Goal: Navigation & Orientation: Find specific page/section

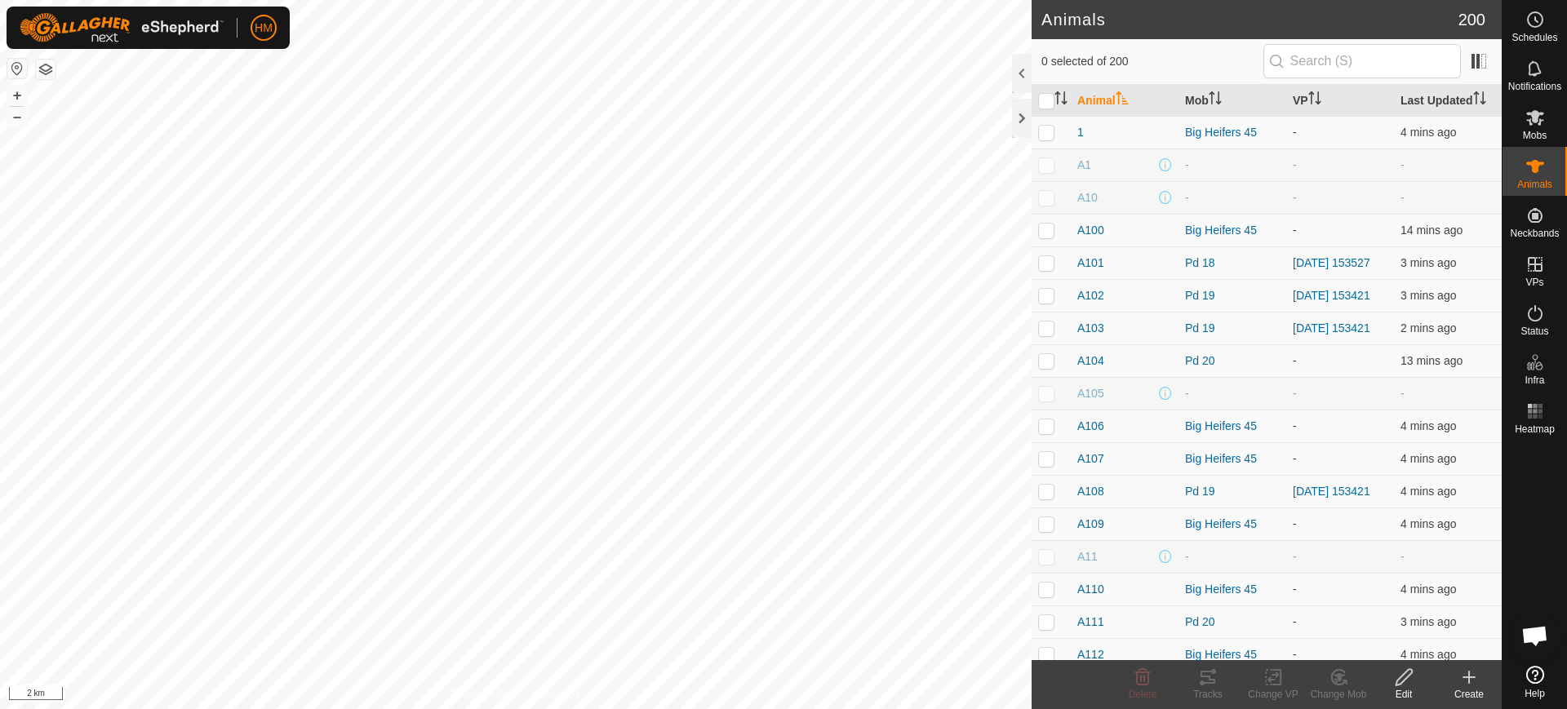
scroll to position [5625, 0]
click at [1042, 278] on div "Animals 200 0 selected of 200 Animal Mob VP Last Updated 1 Big Heifers 45 - 4 m…" at bounding box center [751, 354] width 1502 height 709
click at [12, 92] on button "+" at bounding box center [17, 96] width 20 height 20
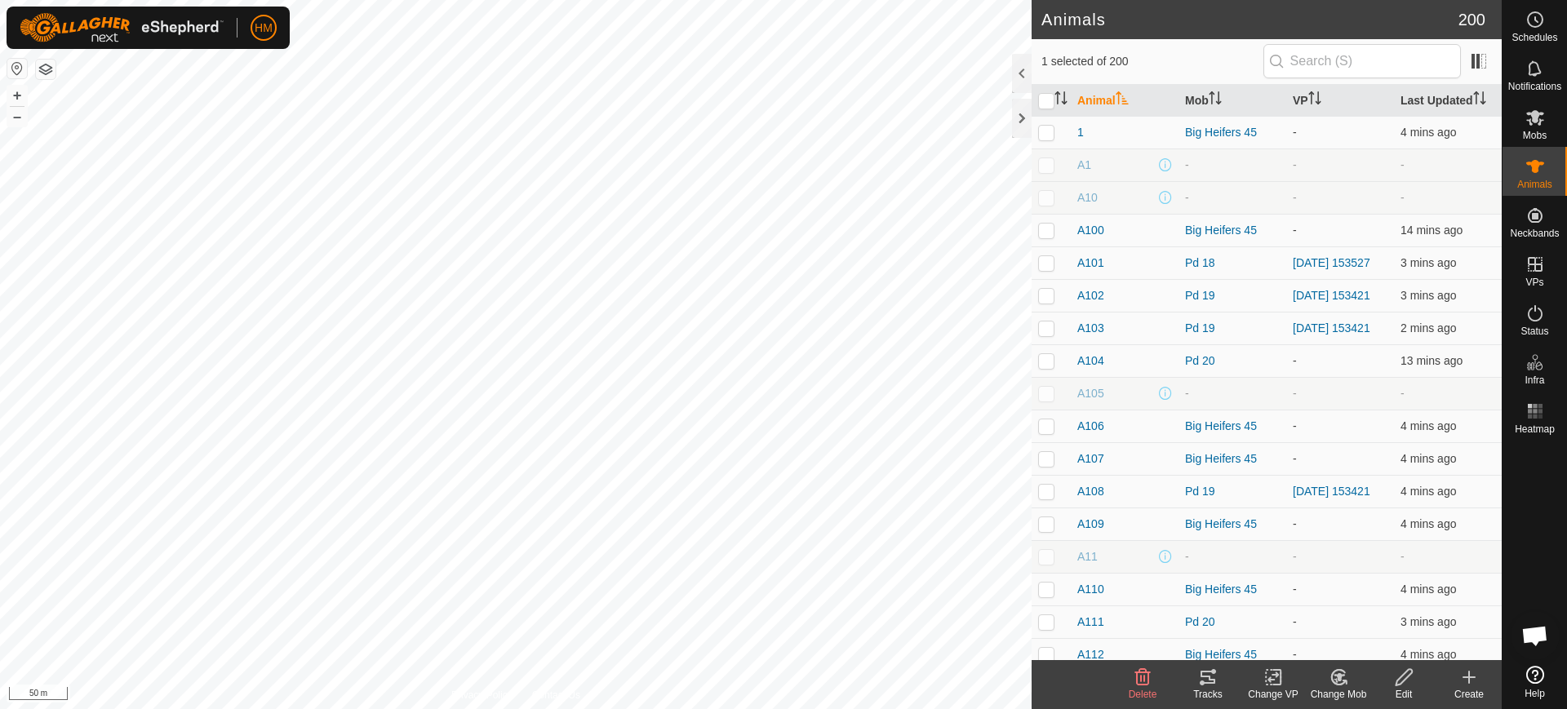
click at [1203, 678] on icon at bounding box center [1208, 678] width 20 height 20
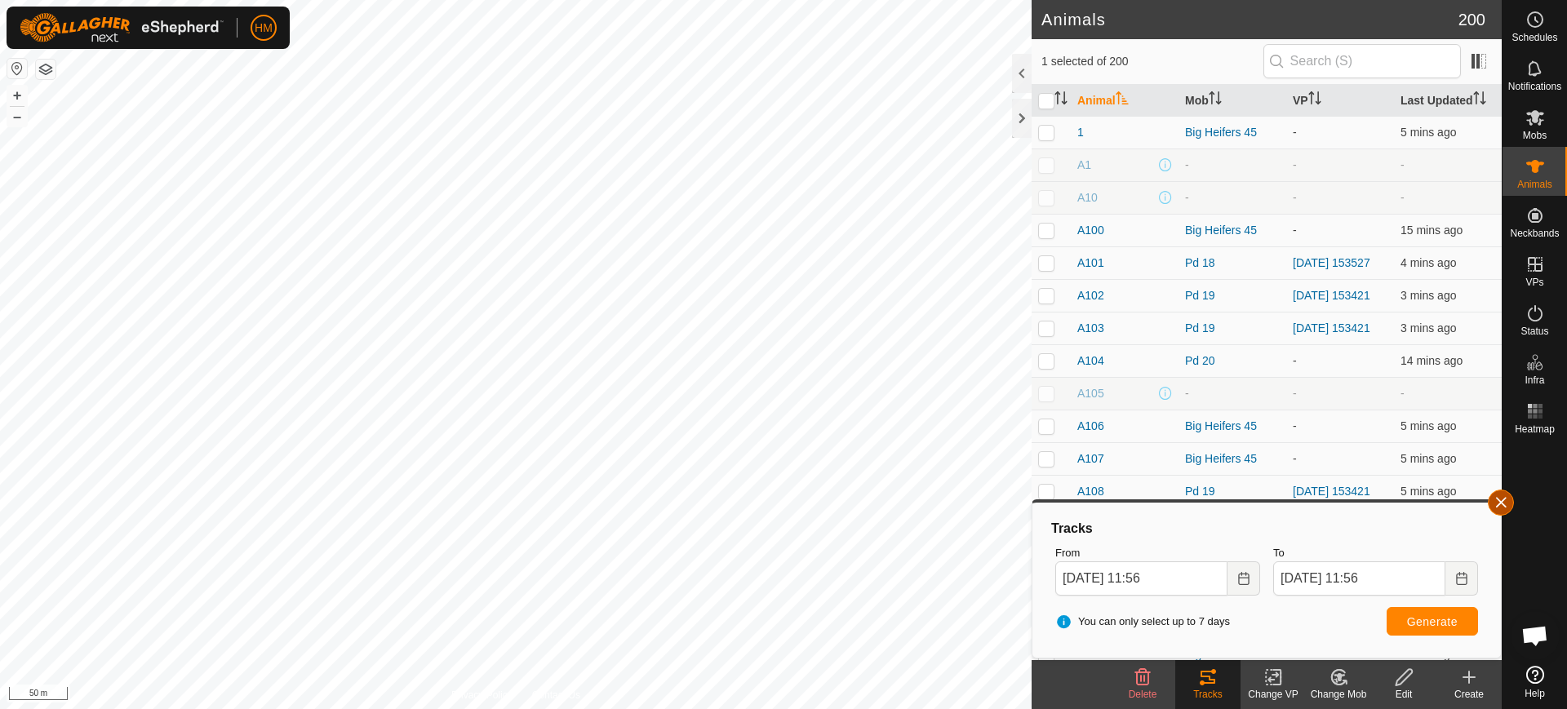
click at [1509, 500] on button "button" at bounding box center [1501, 503] width 26 height 26
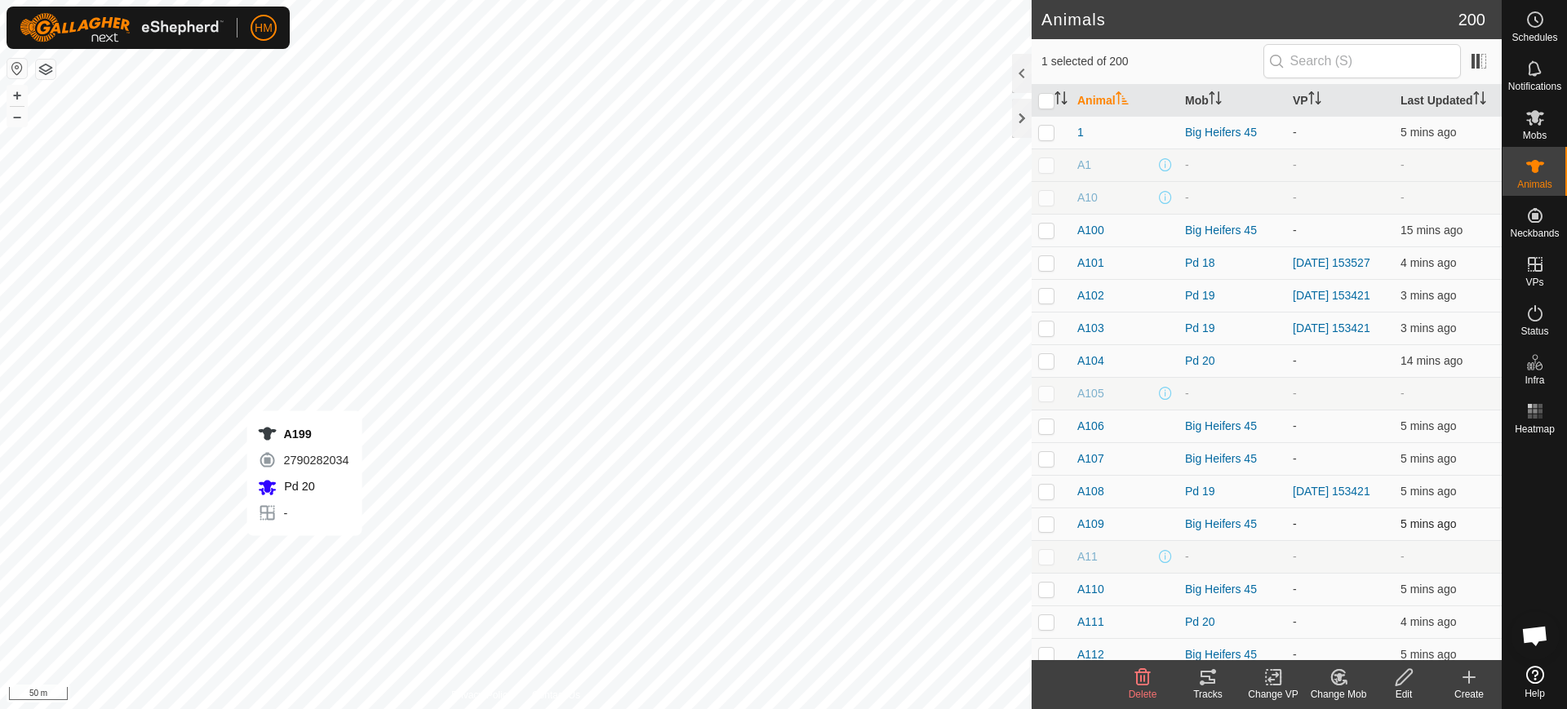
checkbox input "false"
checkbox input "true"
click at [1198, 687] on div "Tracks" at bounding box center [1207, 694] width 65 height 15
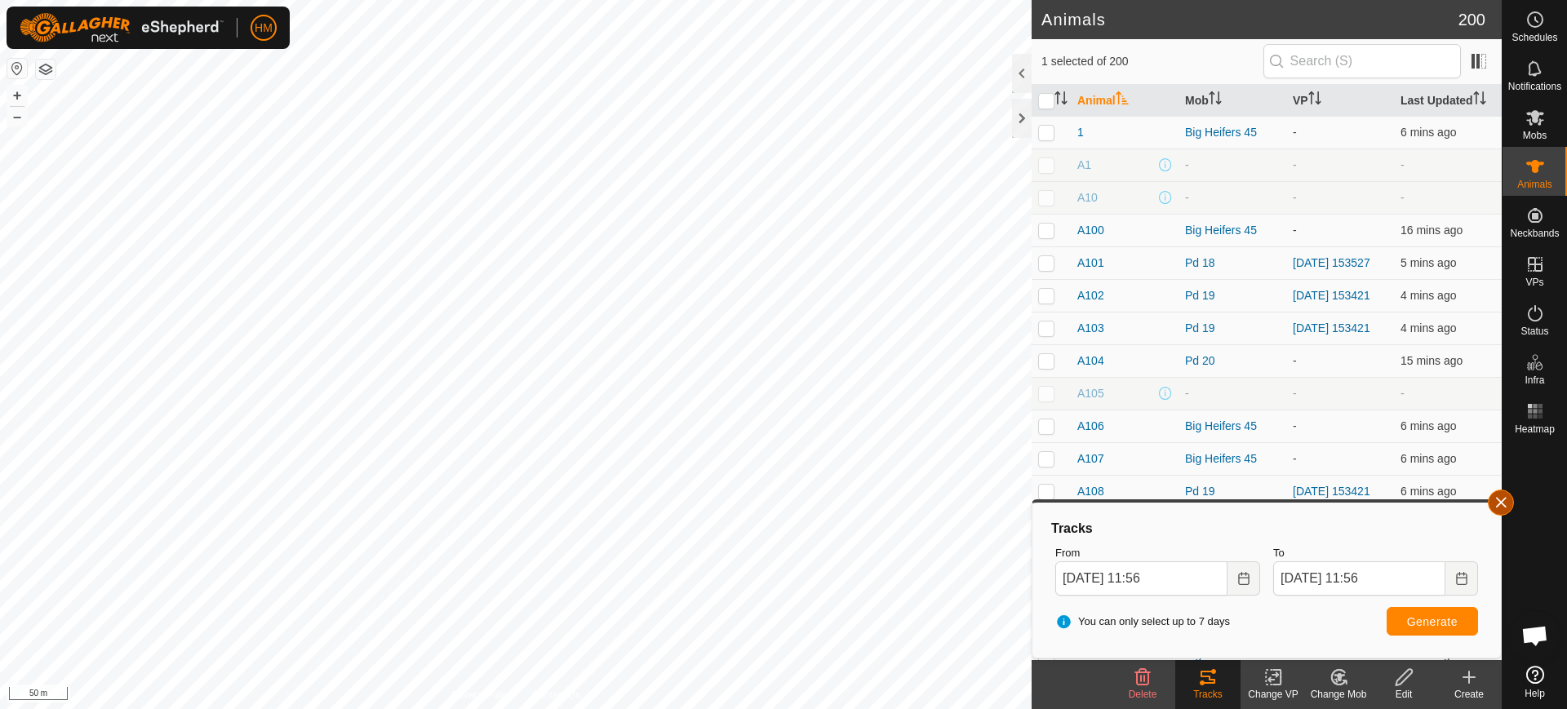
click at [1503, 504] on button "button" at bounding box center [1501, 503] width 26 height 26
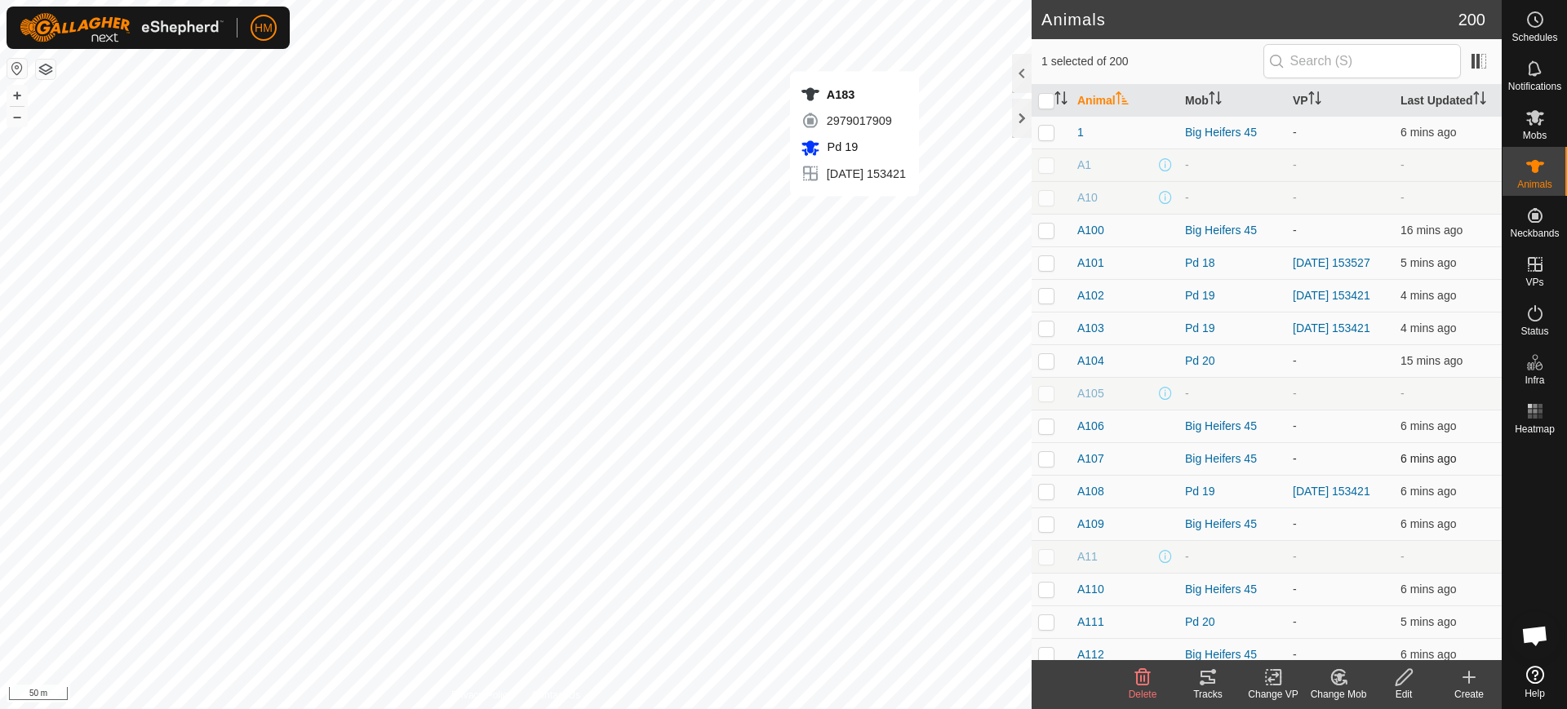
checkbox input "true"
checkbox input "false"
click at [1205, 683] on icon at bounding box center [1208, 677] width 15 height 13
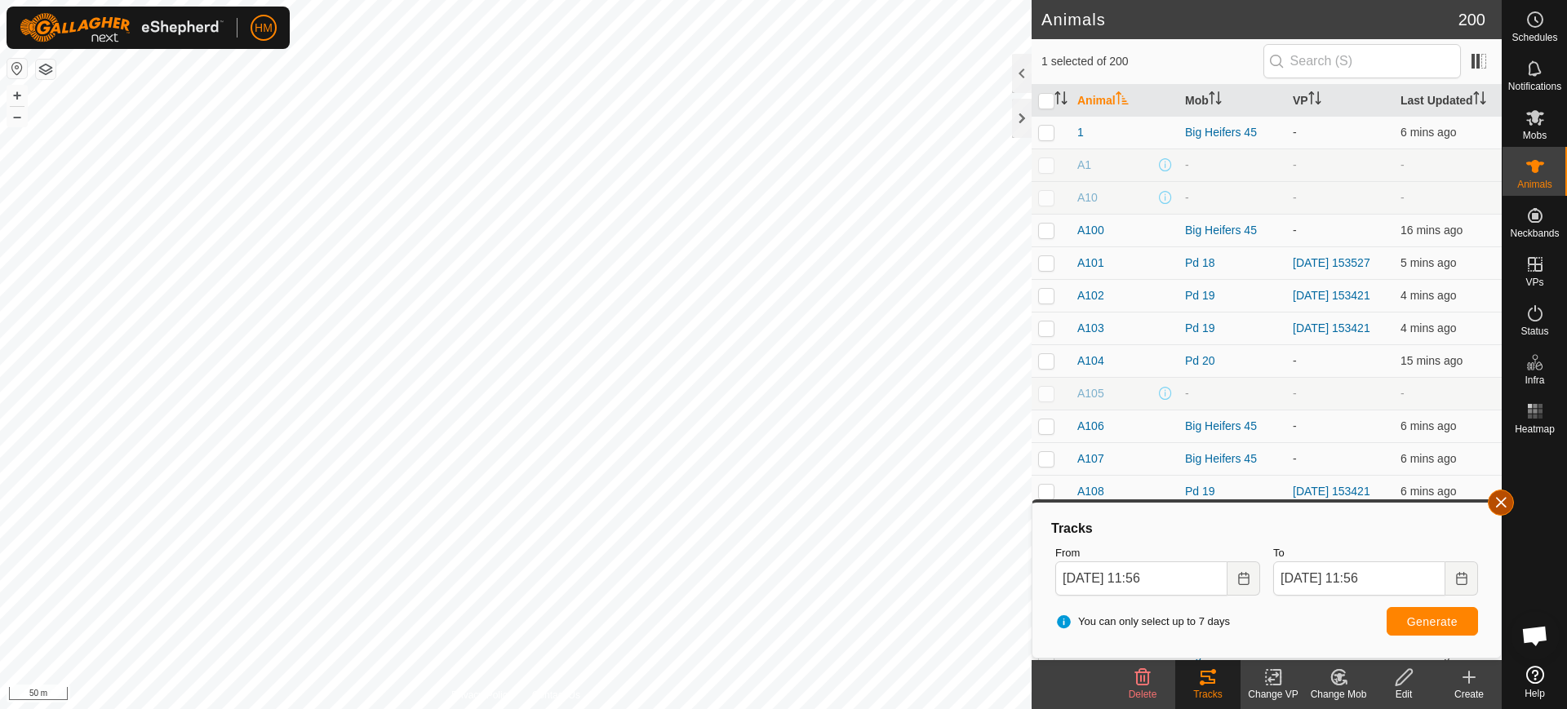
click at [1499, 504] on button "button" at bounding box center [1501, 503] width 26 height 26
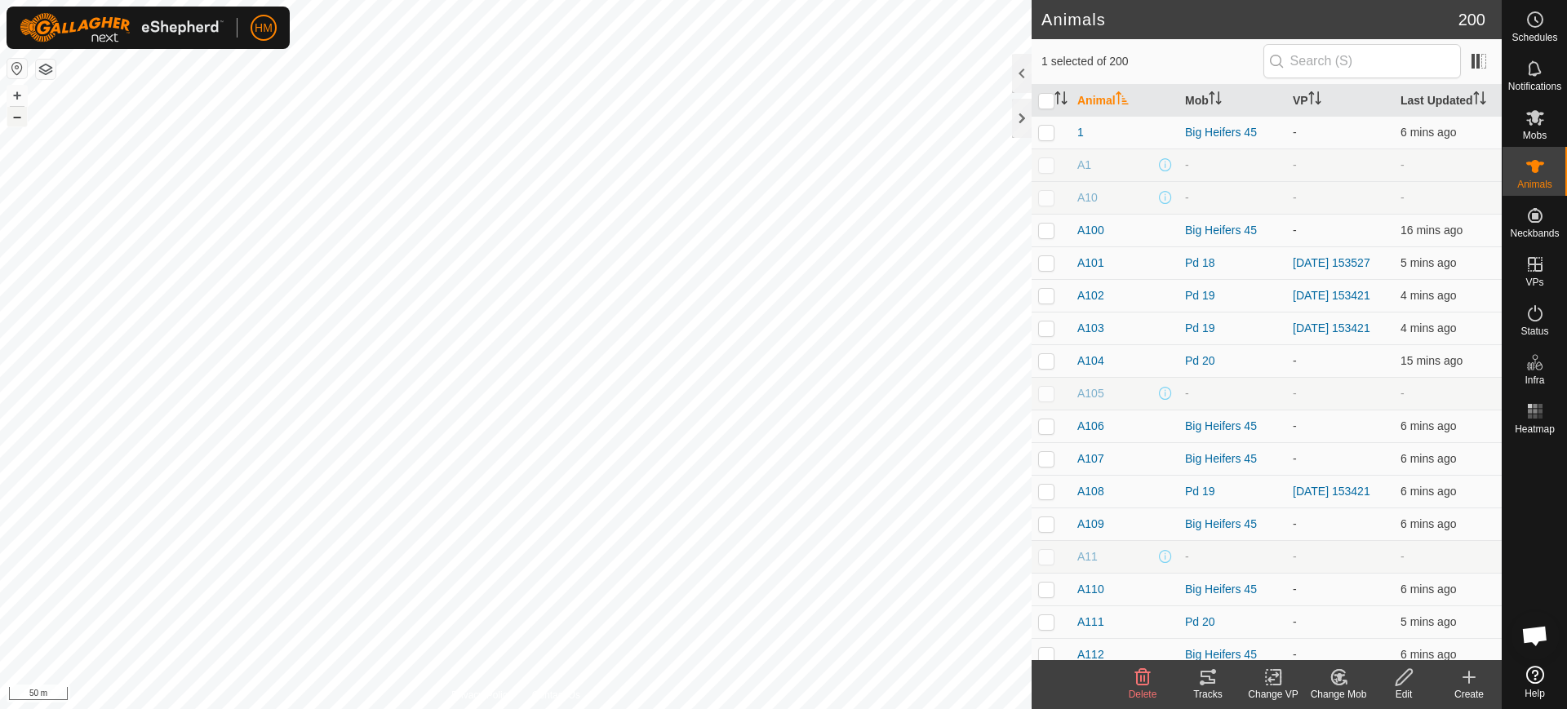
click at [12, 119] on button "–" at bounding box center [17, 117] width 20 height 20
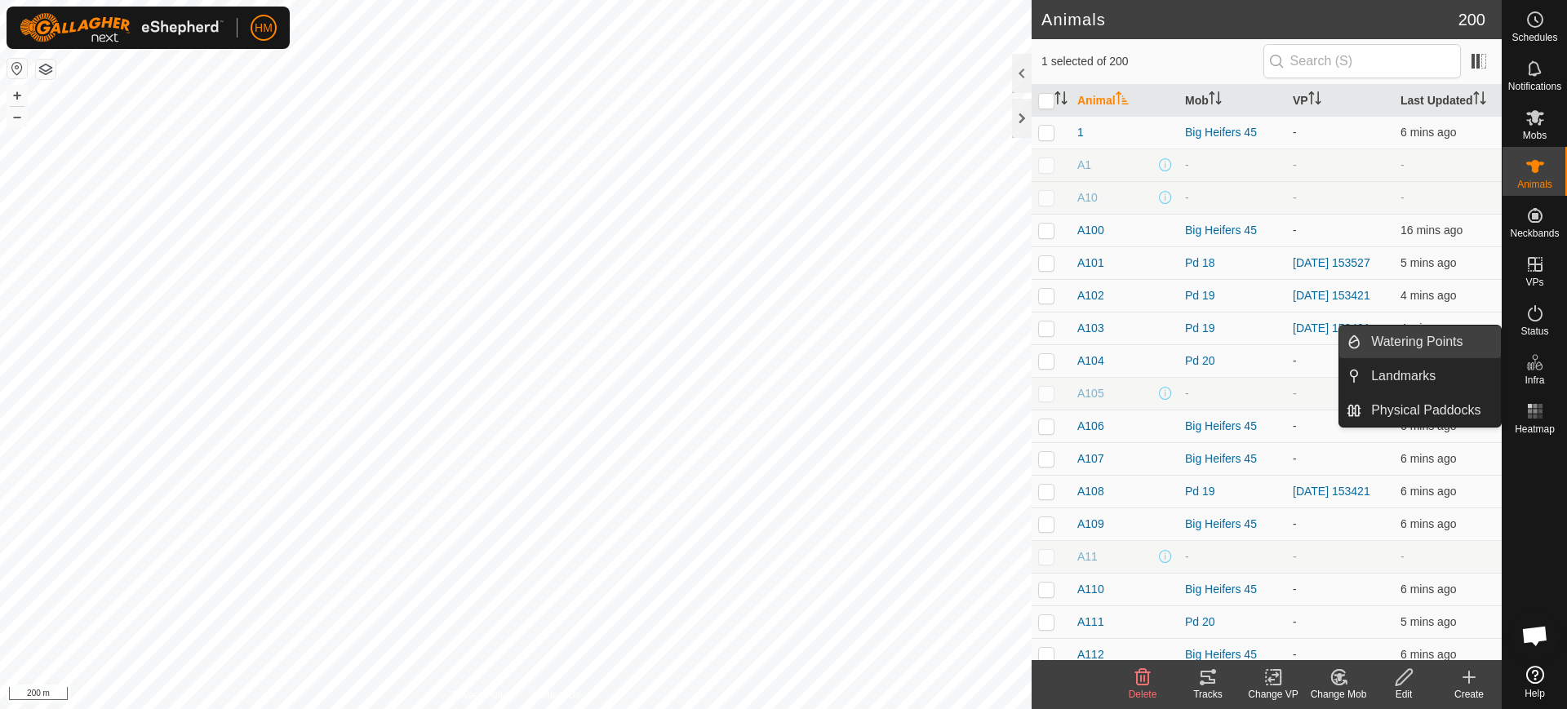
click at [1447, 344] on link "Watering Points" at bounding box center [1432, 342] width 140 height 33
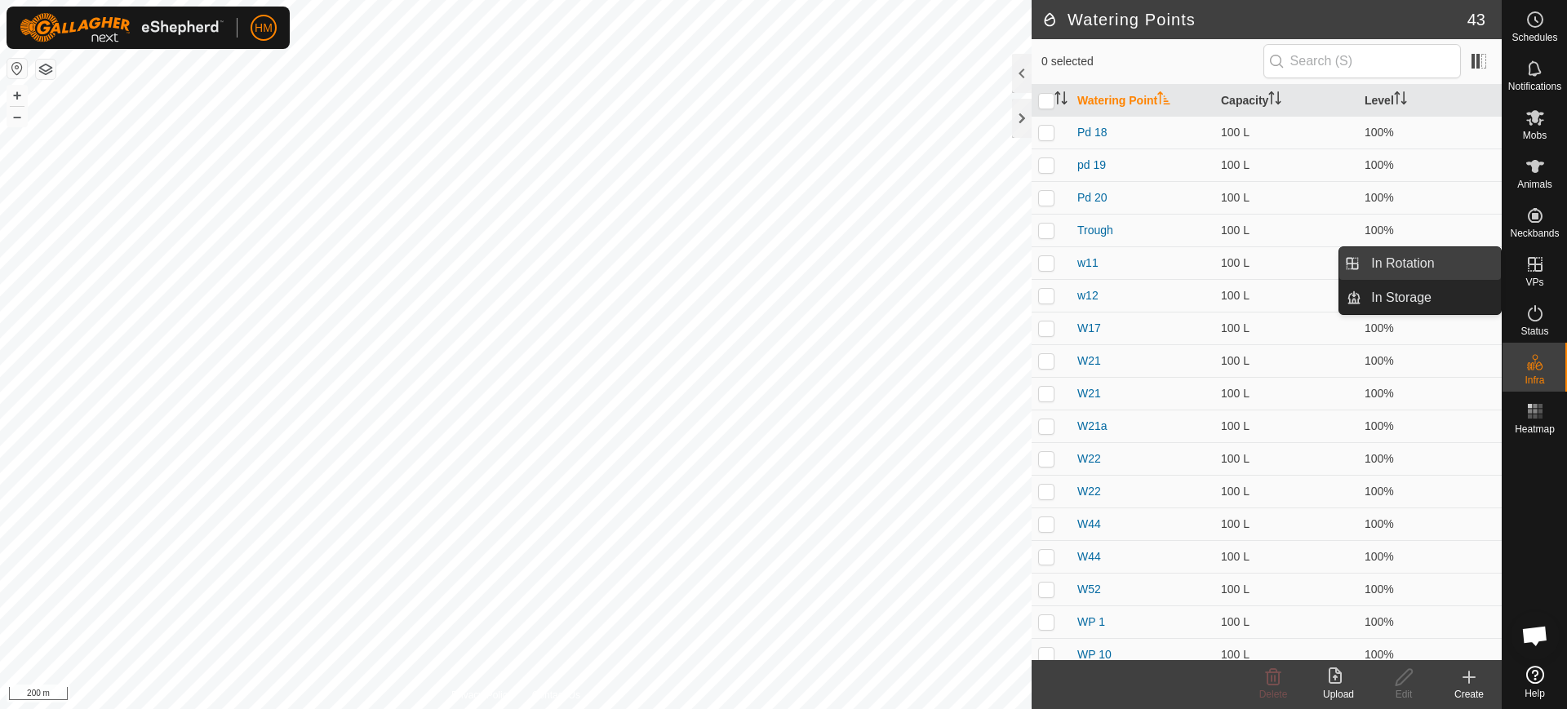
click at [1431, 254] on link "In Rotation" at bounding box center [1432, 263] width 140 height 33
